Goal: Find specific page/section: Find specific page/section

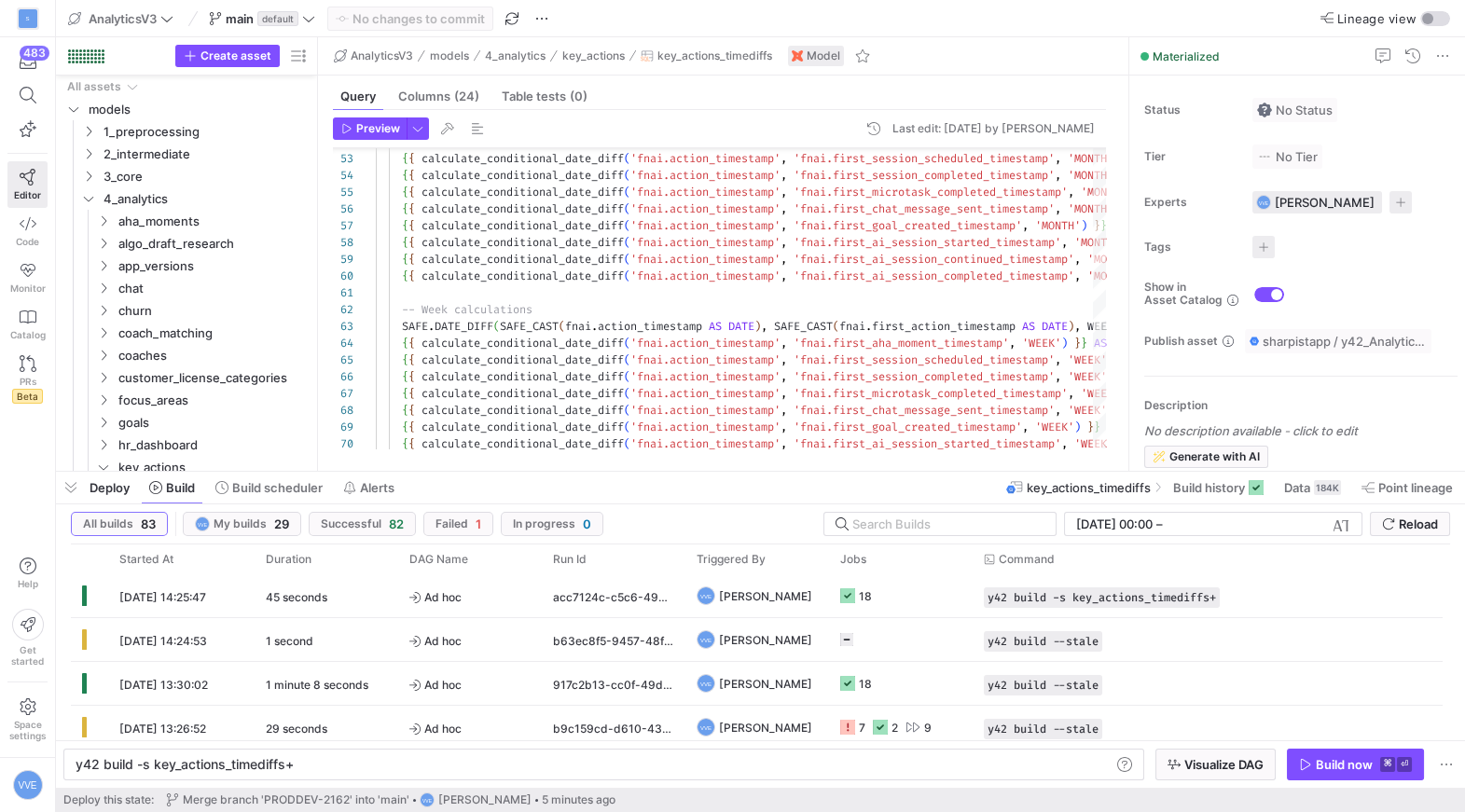
scroll to position [0, 79]
